Goal: Information Seeking & Learning: Learn about a topic

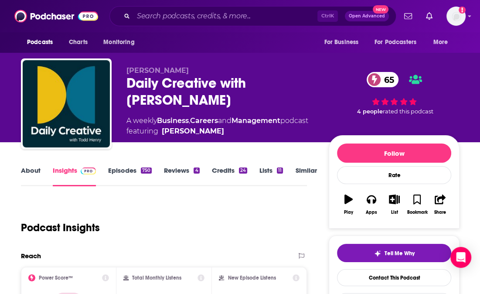
click at [23, 169] on link "About" at bounding box center [31, 176] width 20 height 20
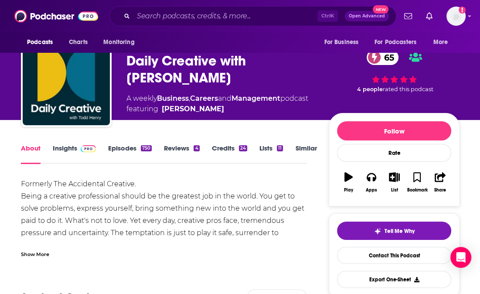
scroll to position [44, 0]
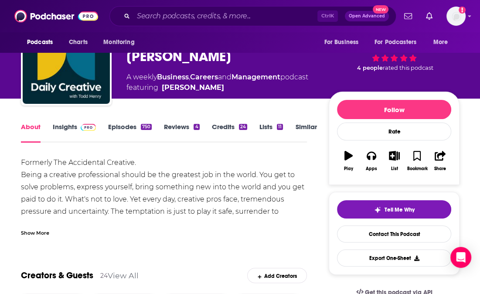
click at [26, 232] on div "Show More" at bounding box center [35, 232] width 28 height 8
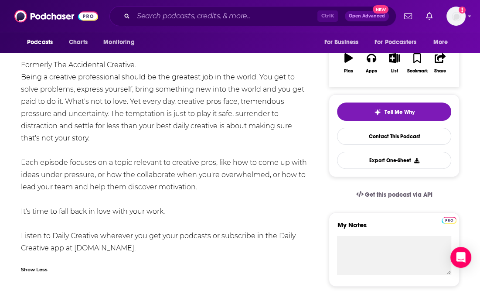
scroll to position [0, 0]
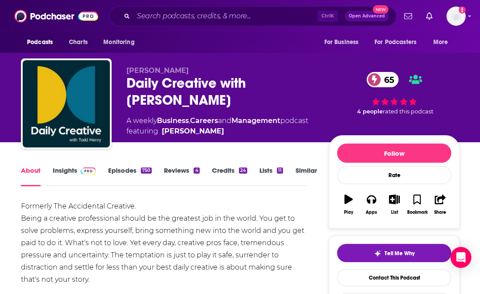
click at [64, 173] on link "Insights" at bounding box center [74, 176] width 43 height 20
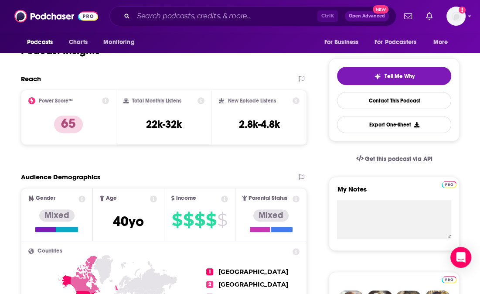
scroll to position [131, 0]
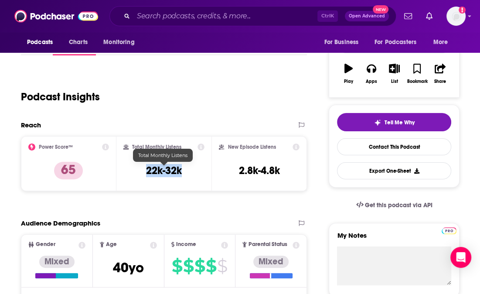
drag, startPoint x: 183, startPoint y: 171, endPoint x: 147, endPoint y: 171, distance: 36.6
click at [147, 171] on div "Total Monthly Listens 22k-32k" at bounding box center [164, 163] width 82 height 40
copy h3 "22k-32k"
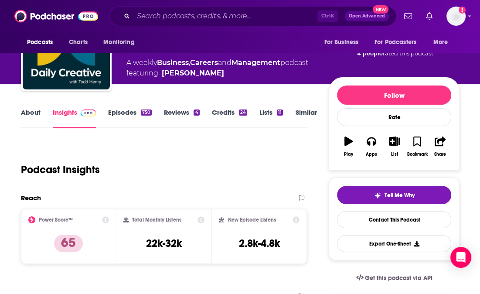
scroll to position [0, 0]
